Goal: Information Seeking & Learning: Learn about a topic

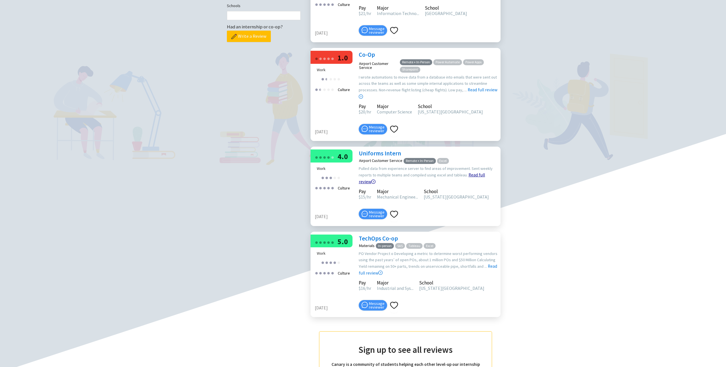
scroll to position [194, 0]
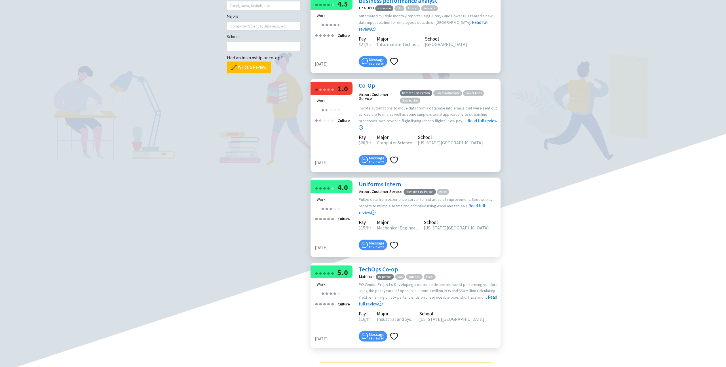
click at [381, 5] on link "Business performance analyst" at bounding box center [398, 1] width 79 height 8
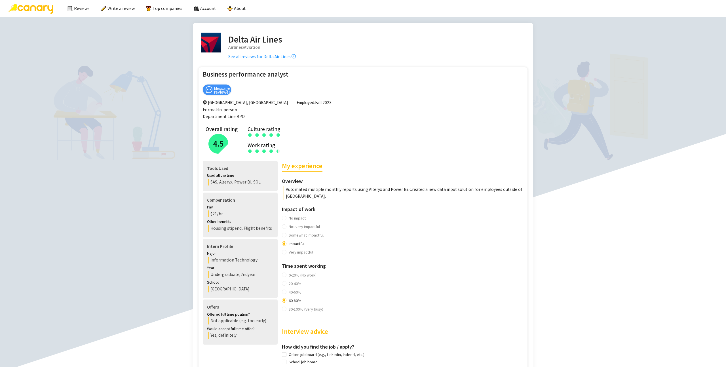
click at [251, 60] on div "Delta Air Lines Airlines/Aviation See all reviews for Delta Air Lines" at bounding box center [261, 46] width 67 height 27
click at [253, 57] on link "See all reviews for Delta Air Lines" at bounding box center [261, 56] width 67 height 5
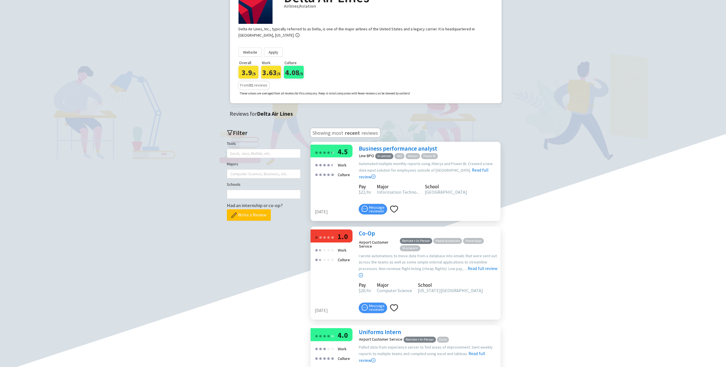
scroll to position [43, 0]
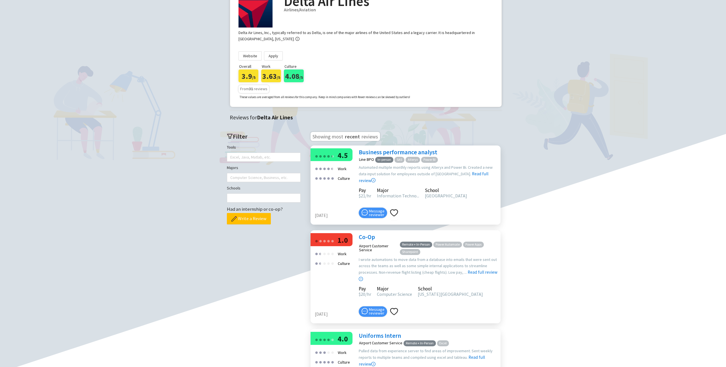
click at [191, 102] on main "Delta Air Lines Airlines/Aviation Delta Air Lines, Inc., typically referred to …" at bounding box center [363, 306] width 714 height 653
